Goal: Task Accomplishment & Management: Use online tool/utility

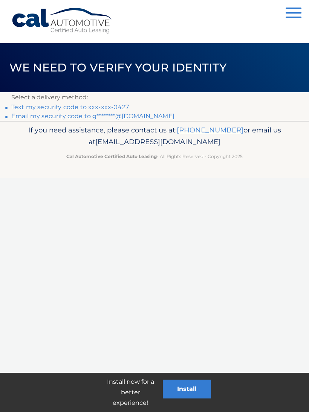
click at [100, 106] on link "Text my security code to xxx-xxx-0427" at bounding box center [70, 107] width 118 height 7
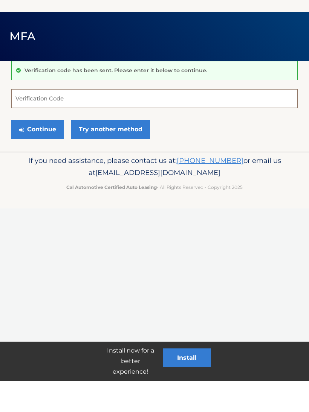
click at [122, 121] on input "Verification Code" at bounding box center [154, 130] width 286 height 19
type input "083491"
click at [37, 151] on button "Continue" at bounding box center [37, 160] width 52 height 19
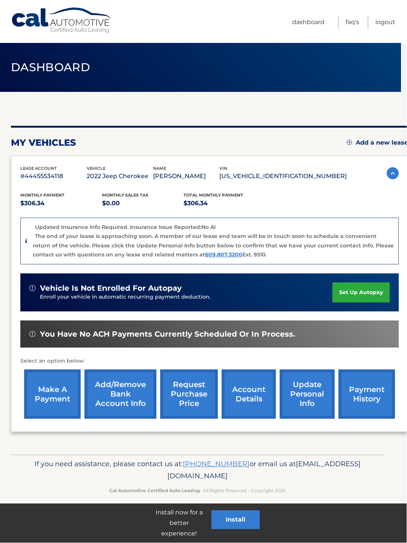
scroll to position [0, 5]
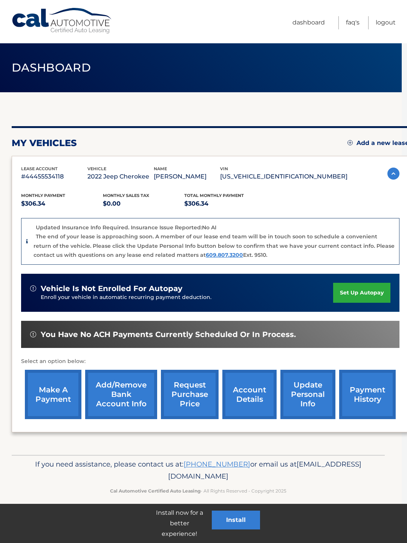
click at [185, 396] on link "request purchase price" at bounding box center [190, 394] width 58 height 49
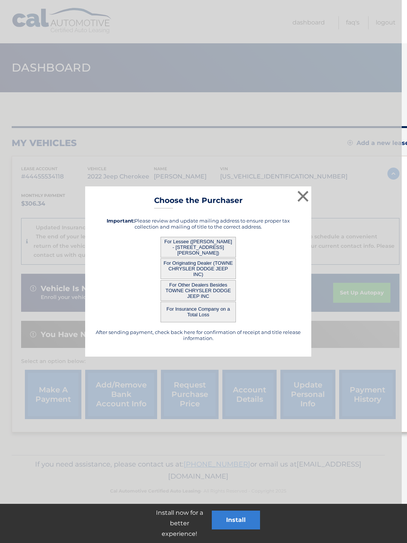
click at [218, 246] on button "For Lessee (ALLISON GERMONO - 65 ROVNER PL, , HAMBURG, NY 14075)" at bounding box center [197, 247] width 75 height 21
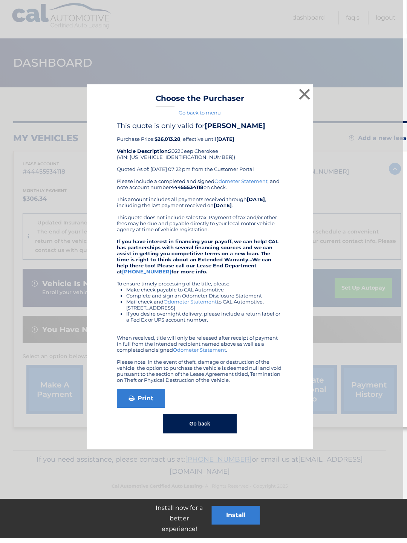
scroll to position [0, 3]
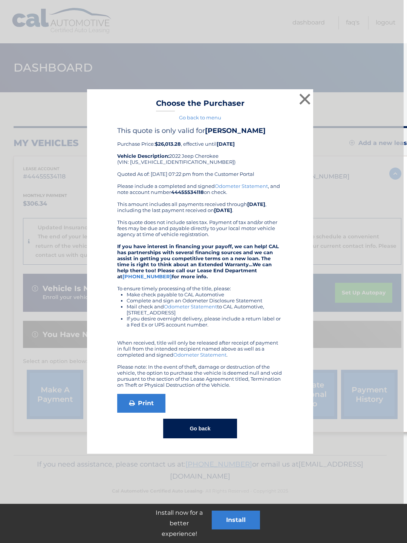
click at [209, 429] on button "Go back" at bounding box center [199, 429] width 73 height 20
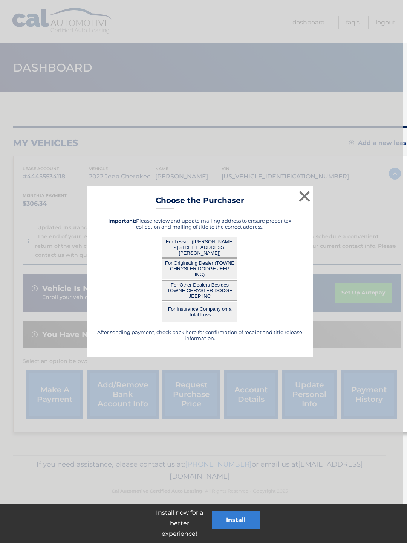
click at [221, 315] on button "For Insurance Company on a Total Loss" at bounding box center [199, 312] width 75 height 21
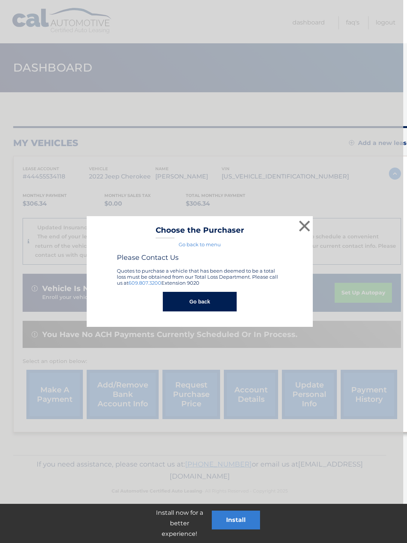
click at [221, 302] on button "Go back" at bounding box center [199, 302] width 73 height 20
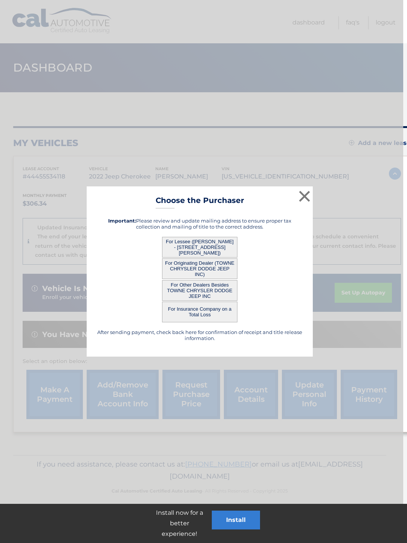
click at [224, 292] on button "For Other Dealers Besides TOWNE CHRYSLER DODGE JEEP INC" at bounding box center [199, 290] width 75 height 21
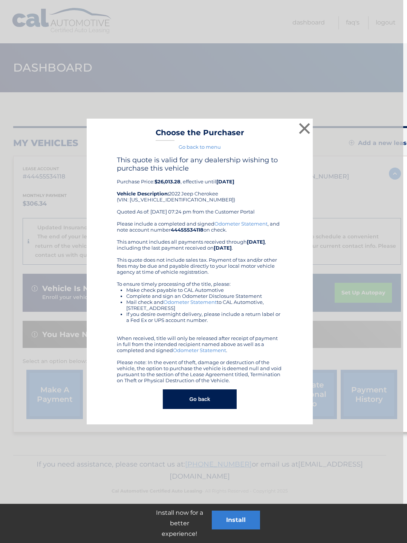
click at [197, 397] on button "Go back" at bounding box center [199, 399] width 73 height 20
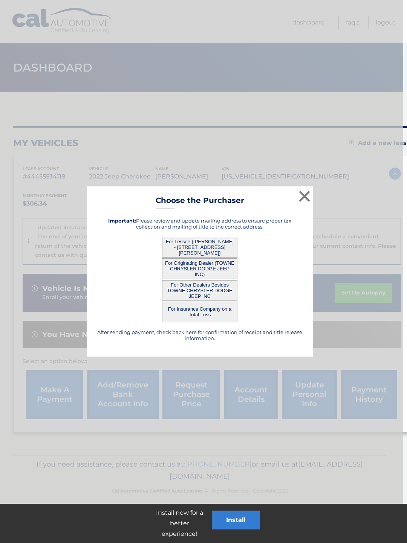
click at [224, 268] on button "For Originating Dealer (TOWNE CHRYSLER DODGE JEEP INC)" at bounding box center [199, 268] width 75 height 21
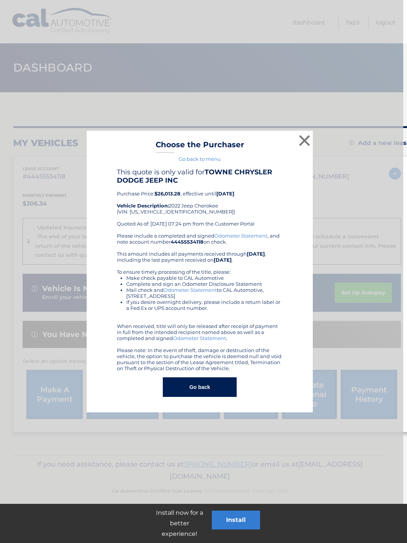
click at [203, 387] on button "Go back" at bounding box center [199, 387] width 73 height 20
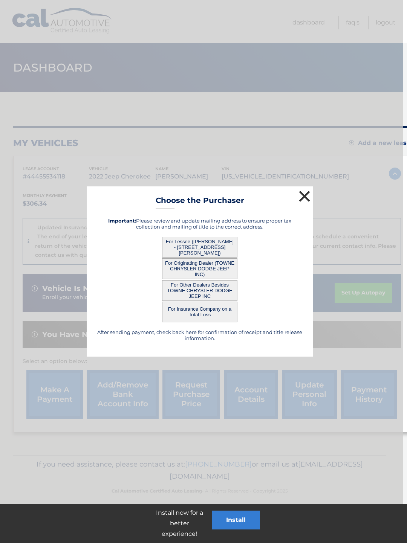
click at [302, 200] on button "×" at bounding box center [304, 196] width 15 height 15
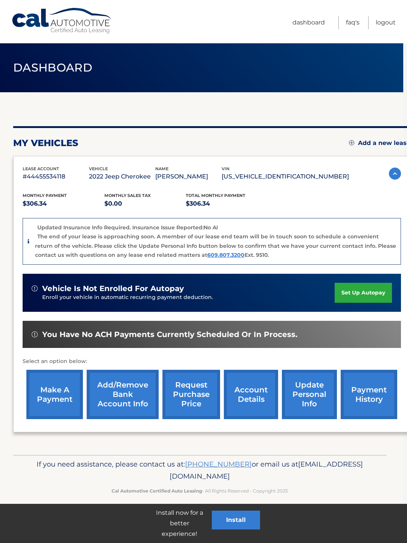
scroll to position [0, 3]
